Goal: Information Seeking & Learning: Learn about a topic

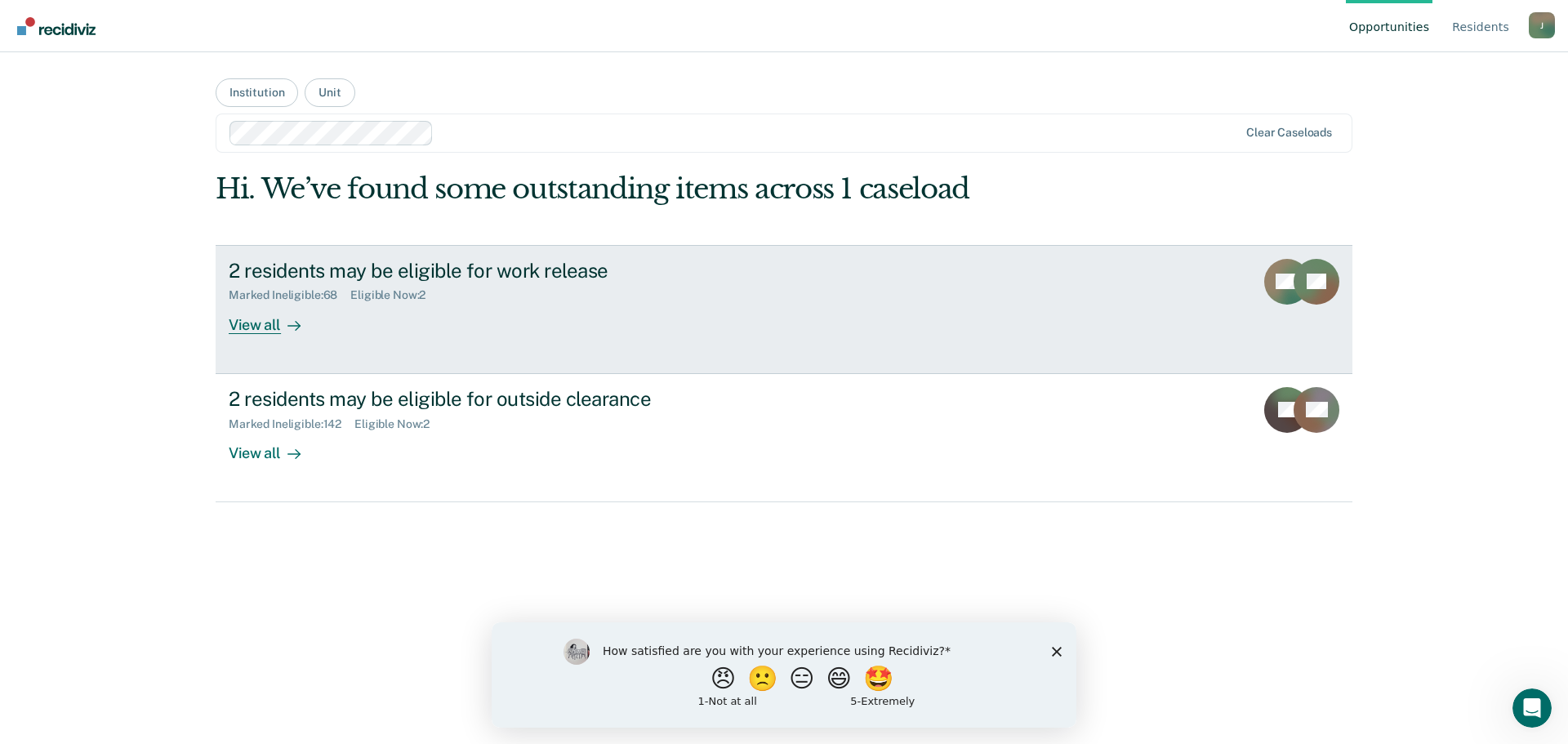
click at [248, 324] on div "View all" at bounding box center [274, 318] width 92 height 32
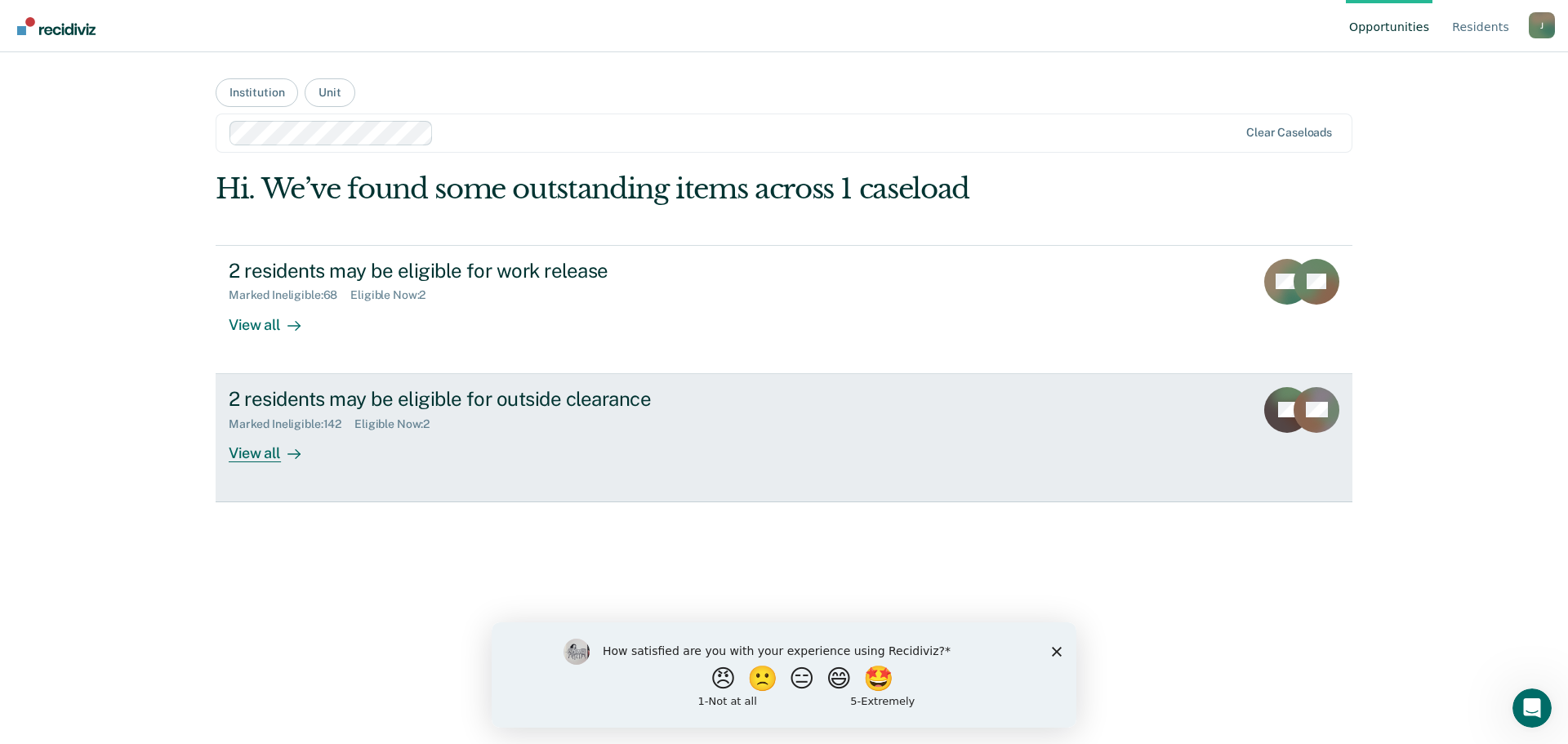
click at [261, 452] on div "View all" at bounding box center [274, 447] width 92 height 32
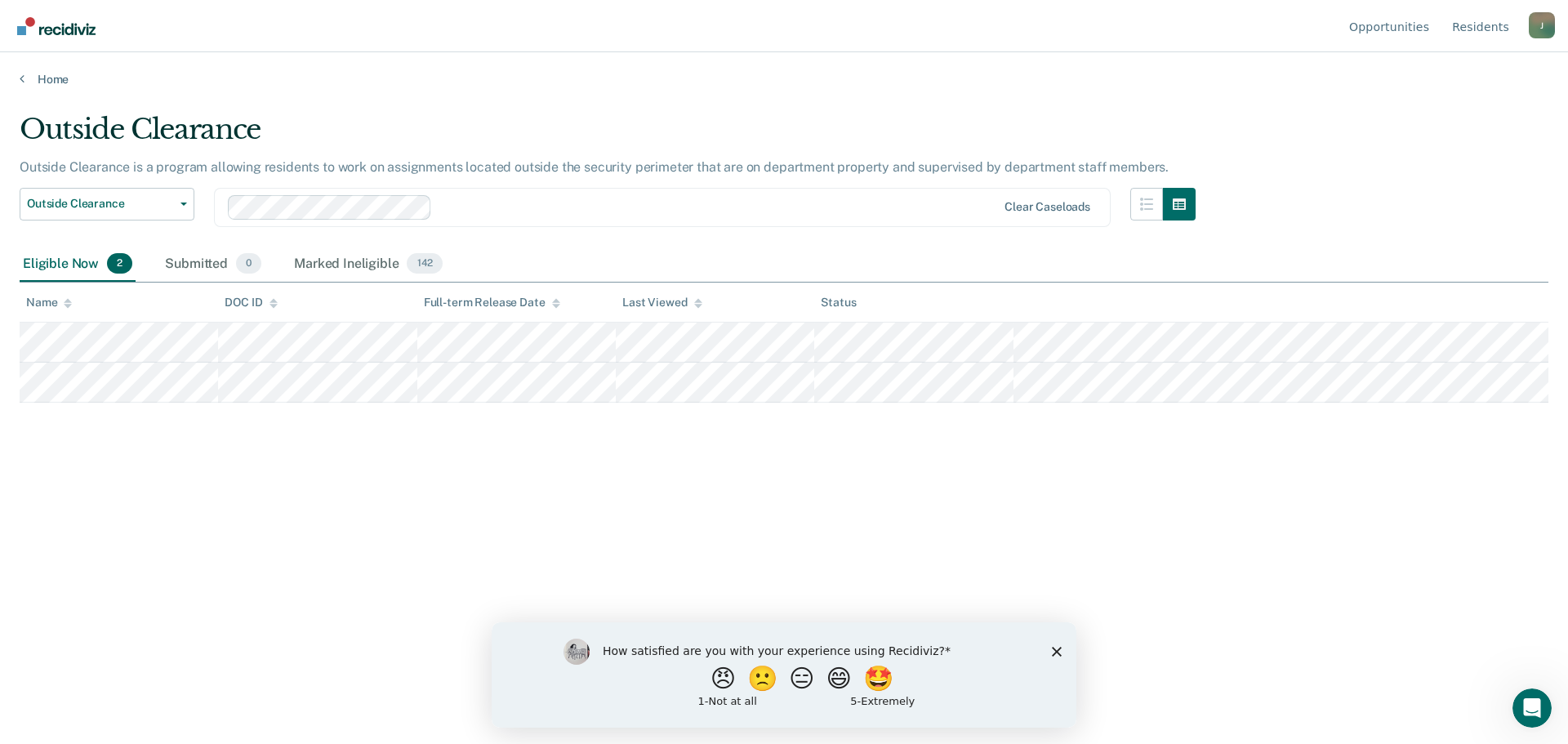
click at [1056, 644] on div "How satisfied are you with your experience using Recidiviz? 😠 🙁 😑 😄 🤩 1 - Not a…" at bounding box center [784, 674] width 585 height 105
click at [1056, 649] on polygon "Close survey" at bounding box center [1057, 651] width 9 height 9
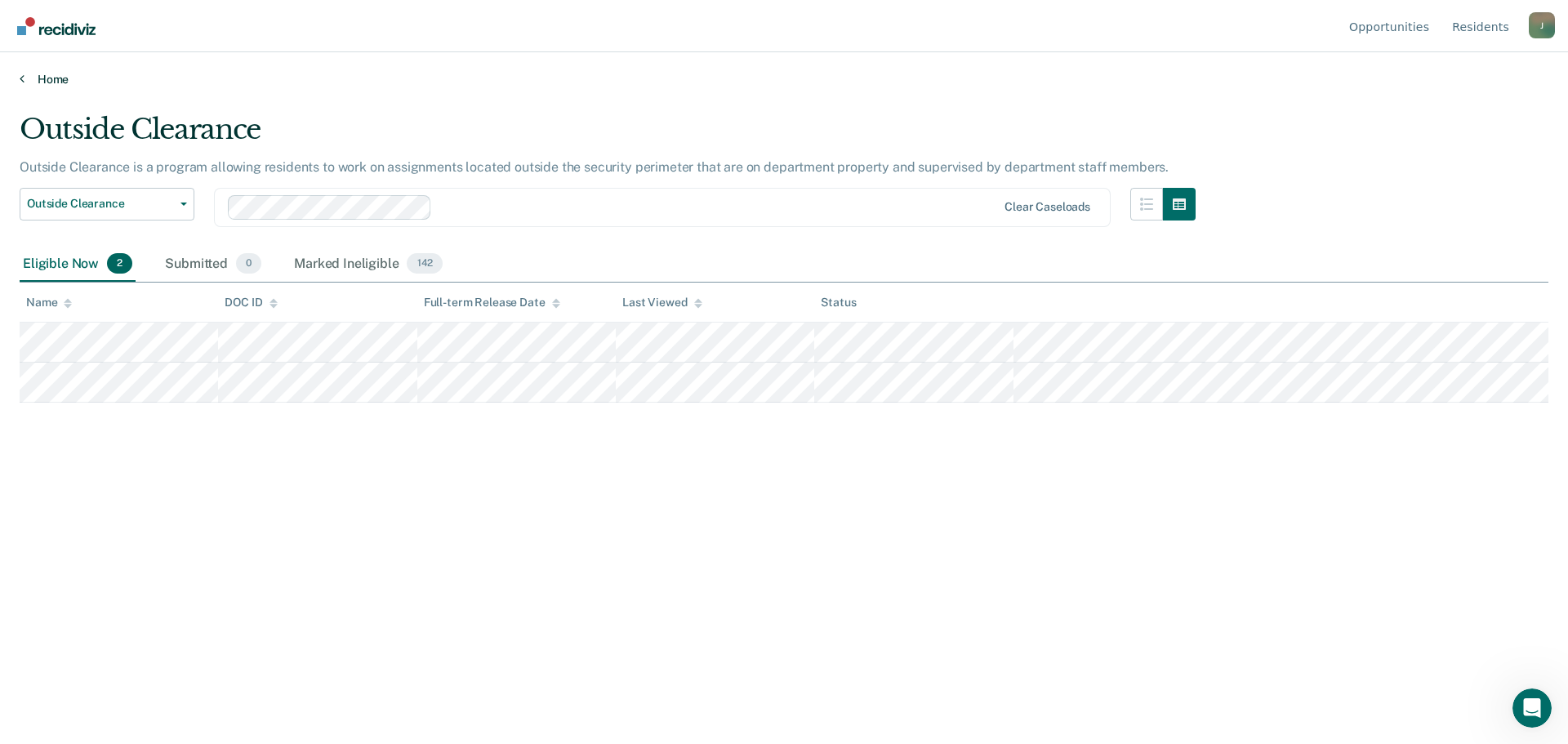
click at [26, 78] on link "Home" at bounding box center [784, 80] width 1529 height 15
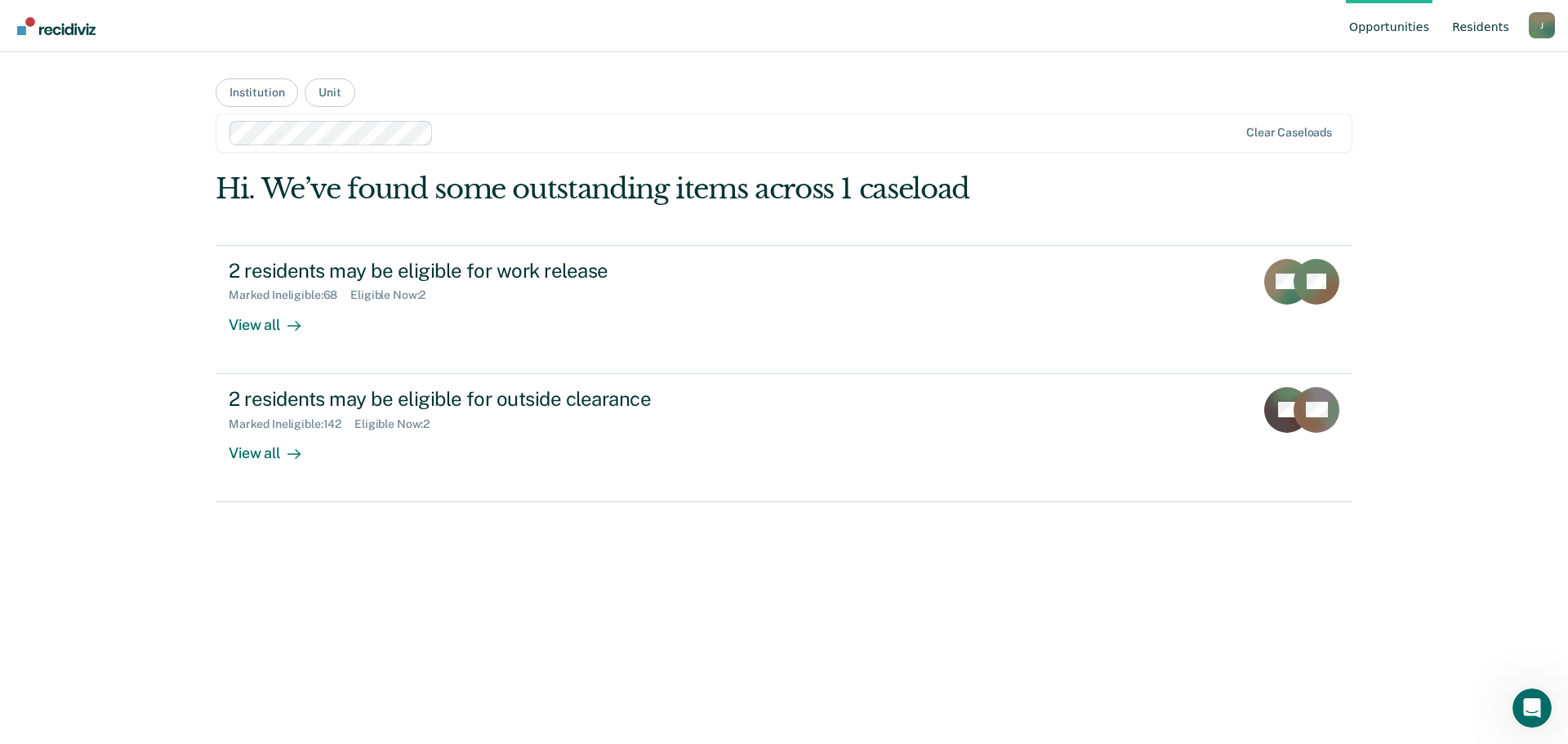
click at [1480, 28] on link "Resident s" at bounding box center [1480, 26] width 63 height 52
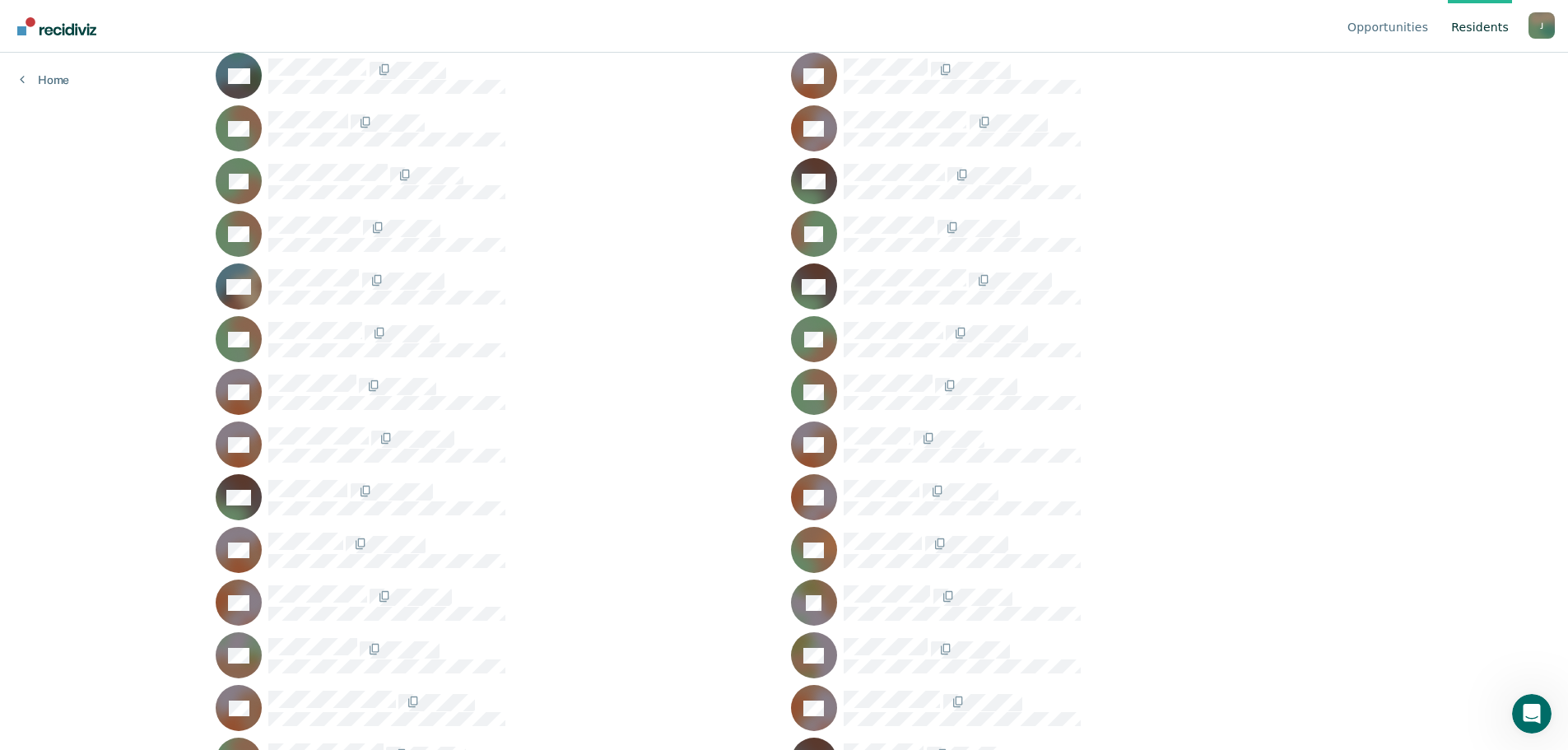
scroll to position [2306, 0]
